Goal: Navigation & Orientation: Understand site structure

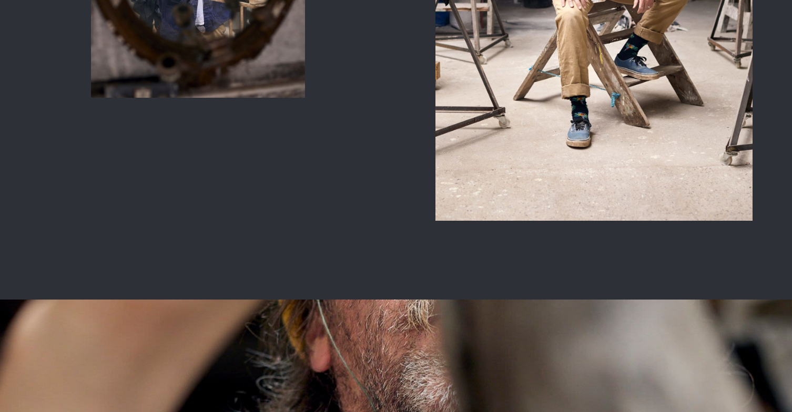
scroll to position [1047, 0]
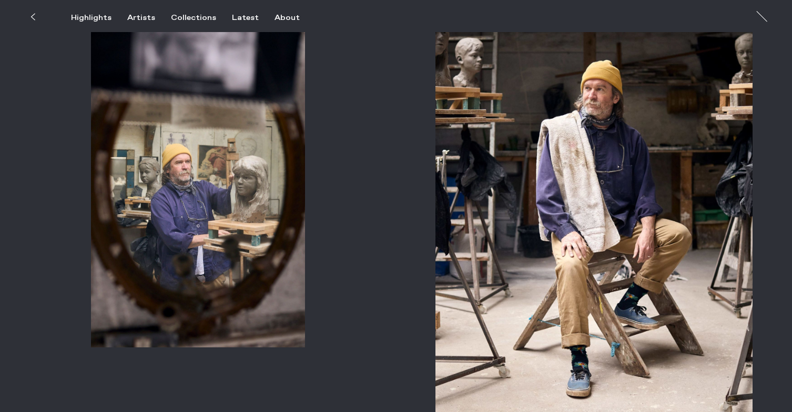
drag, startPoint x: 49, startPoint y: 321, endPoint x: 188, endPoint y: 238, distance: 161.8
drag, startPoint x: 137, startPoint y: 246, endPoint x: 676, endPoint y: 0, distance: 592.1
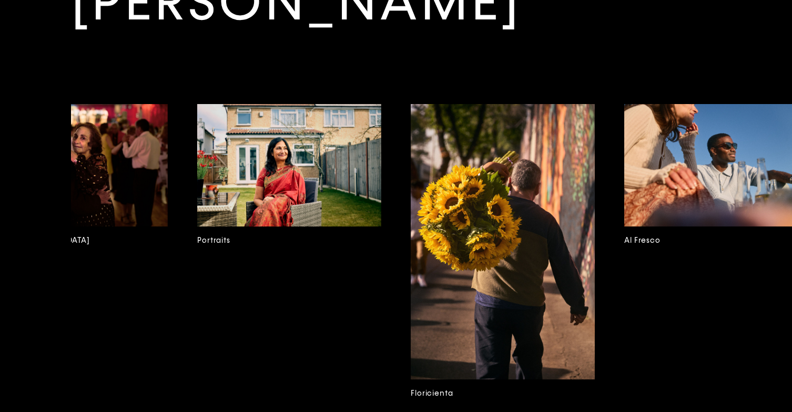
scroll to position [0, 1157]
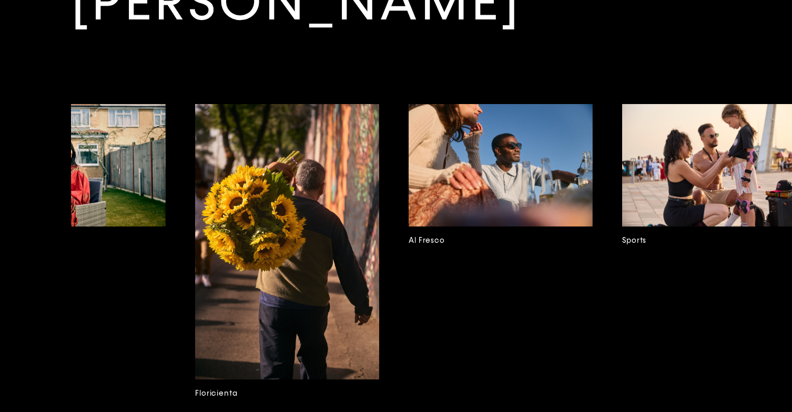
click at [515, 128] on img at bounding box center [501, 165] width 184 height 123
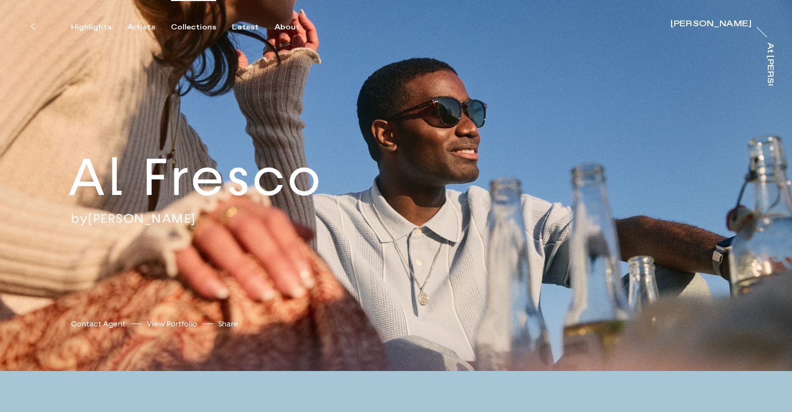
click at [182, 25] on div "Collections" at bounding box center [193, 27] width 45 height 9
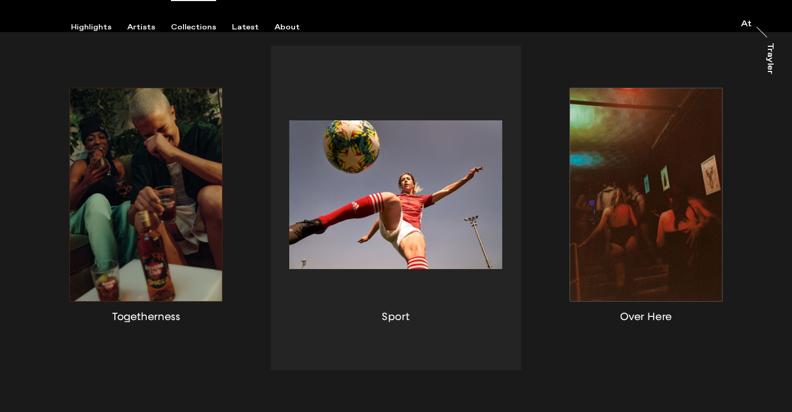
scroll to position [236, 0]
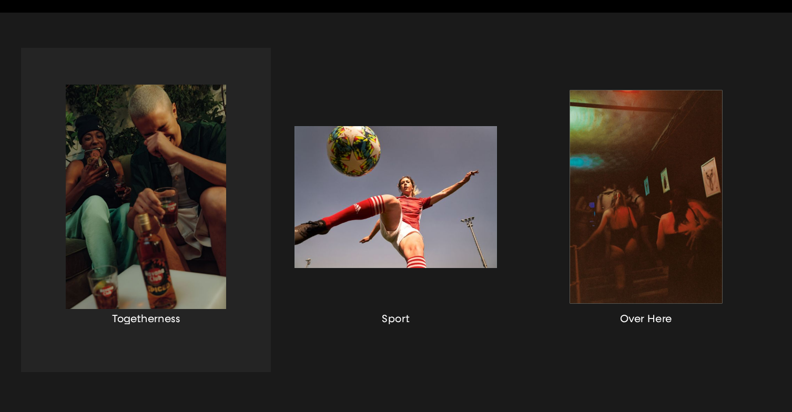
click at [136, 222] on div "button" at bounding box center [146, 210] width 250 height 324
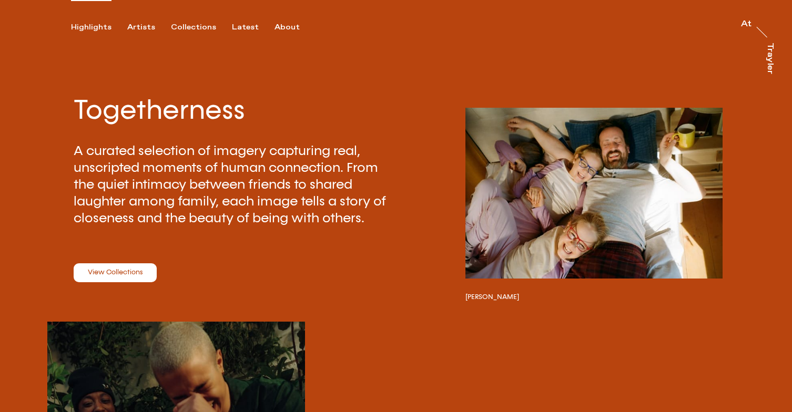
click at [93, 25] on div "Highlights" at bounding box center [91, 27] width 40 height 9
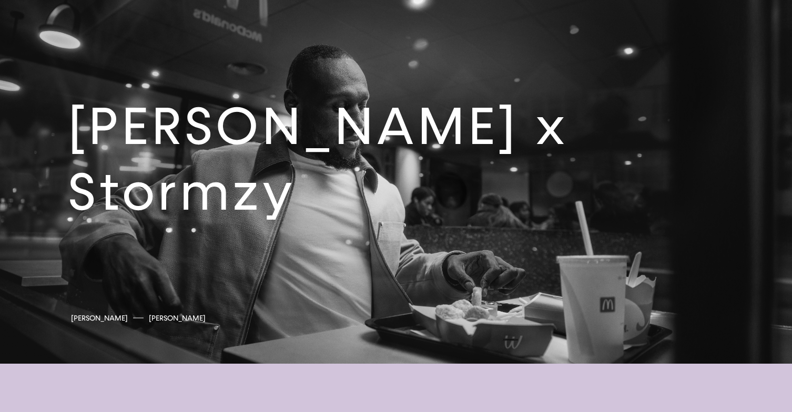
click at [506, 217] on link at bounding box center [396, 168] width 792 height 392
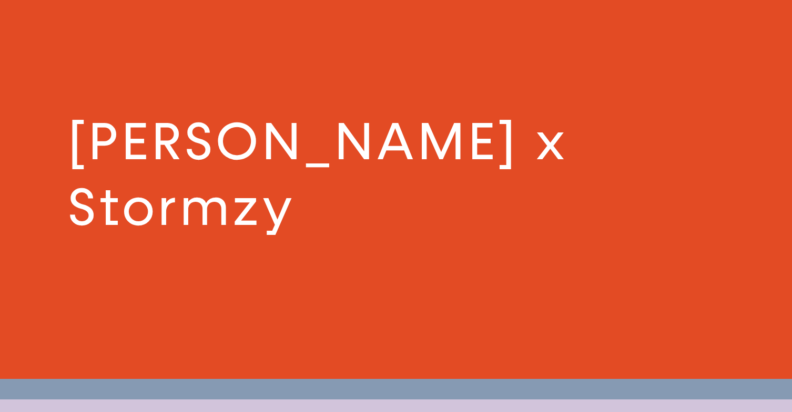
scroll to position [1958, 0]
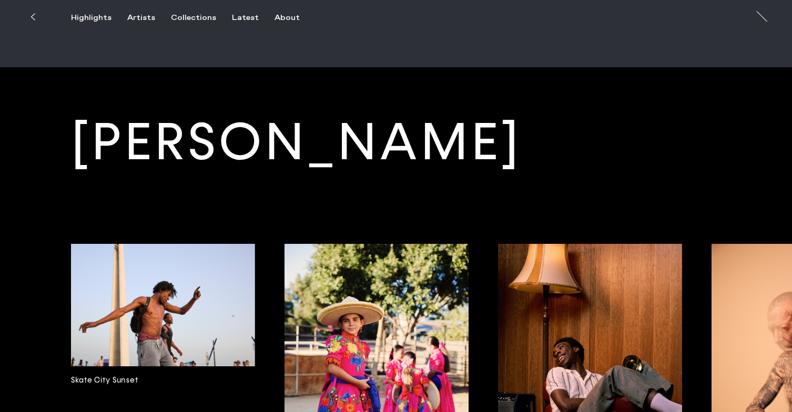
scroll to position [5861, 0]
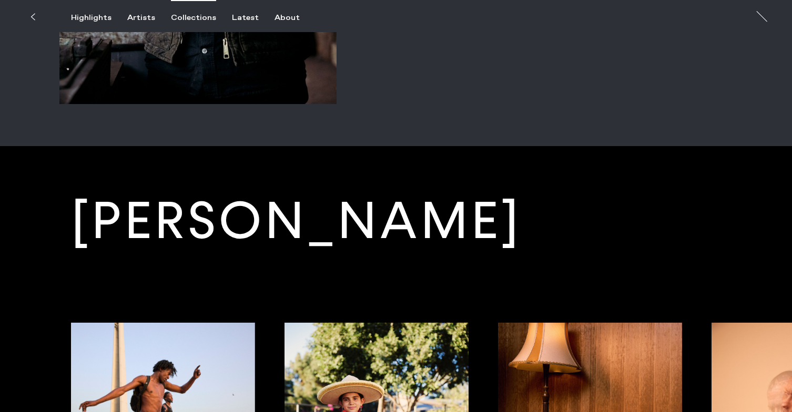
click at [194, 20] on div "Collections" at bounding box center [193, 17] width 45 height 9
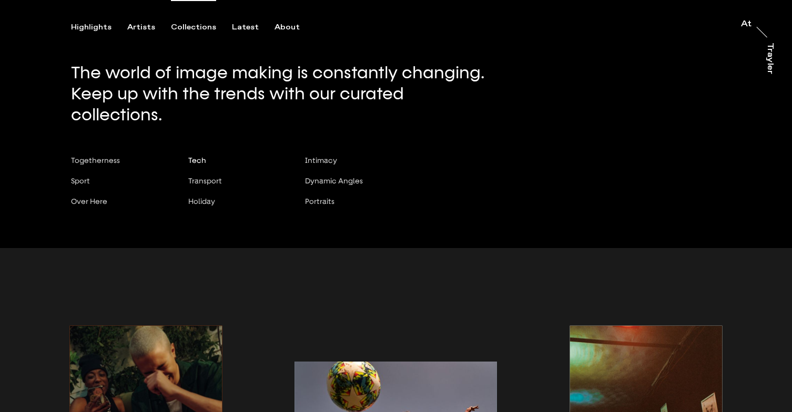
click at [198, 156] on span "Tech" at bounding box center [197, 160] width 18 height 8
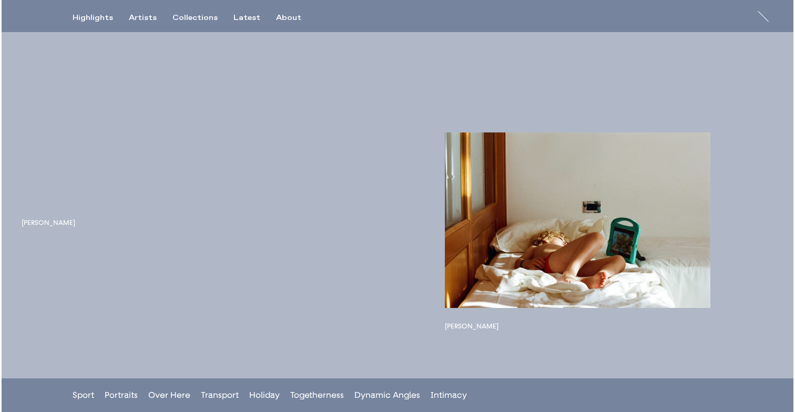
scroll to position [685, 0]
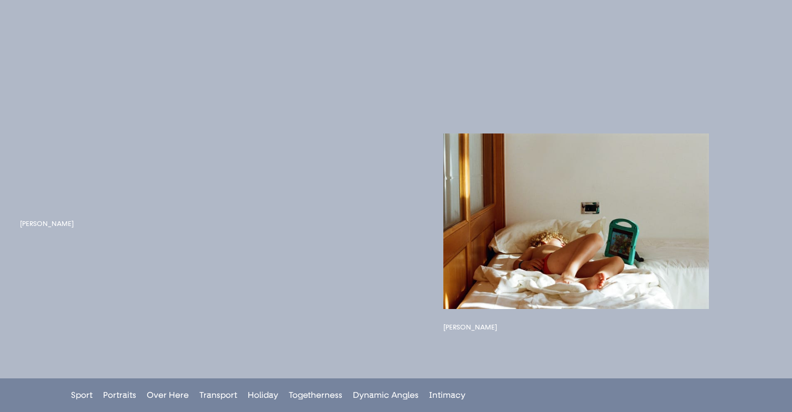
drag, startPoint x: 185, startPoint y: 144, endPoint x: 90, endPoint y: 209, distance: 114.2
click at [90, 206] on button "button" at bounding box center [148, 139] width 257 height 133
